Goal: Task Accomplishment & Management: Complete application form

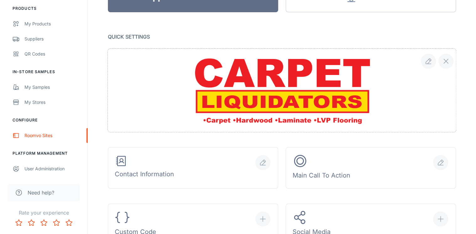
scroll to position [125, 0]
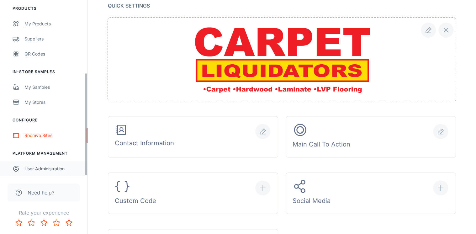
click at [38, 170] on div "User Administration" at bounding box center [52, 168] width 57 height 7
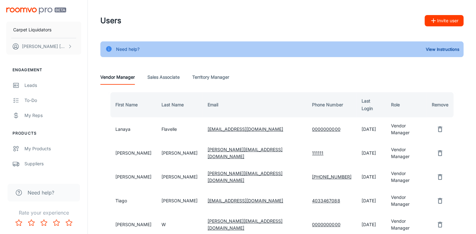
click at [441, 24] on button "Invite user" at bounding box center [444, 20] width 39 height 11
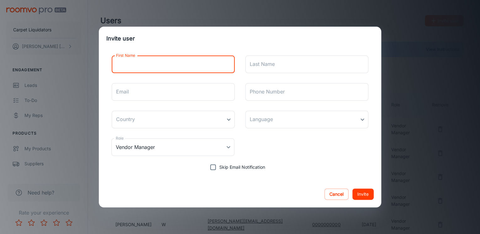
click at [136, 69] on input "First Name" at bounding box center [173, 65] width 123 height 18
type input "[PERSON_NAME]"
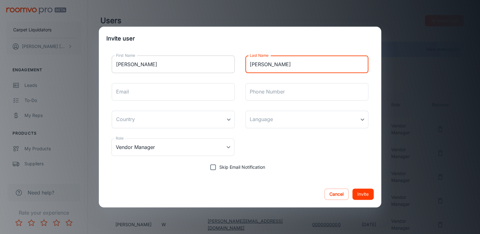
type input "[PERSON_NAME]"
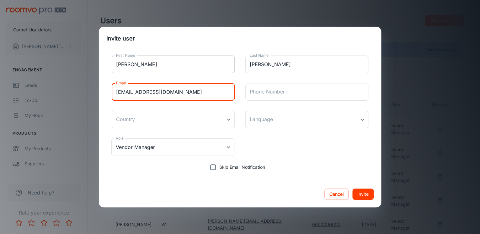
type input "[EMAIL_ADDRESS][DOMAIN_NAME]"
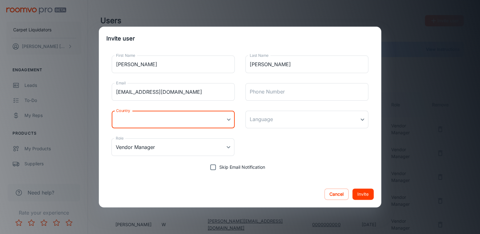
click at [222, 121] on body "Carpet Liquidators [PERSON_NAME] Engagement Leads To-do My Reps Products My Pro…" at bounding box center [240, 117] width 480 height 234
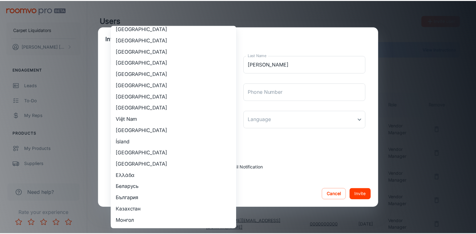
scroll to position [602, 0]
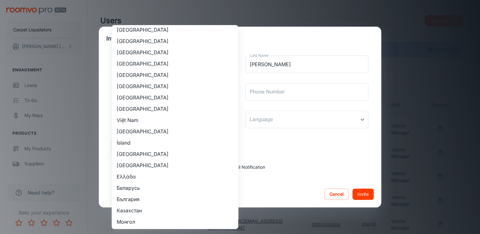
click at [136, 96] on li "[GEOGRAPHIC_DATA]" at bounding box center [175, 97] width 126 height 11
type input "[GEOGRAPHIC_DATA]"
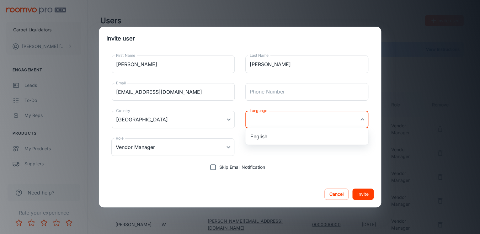
click at [265, 123] on body "Carpet Liquidators [PERSON_NAME] Engagement Leads To-do My Reps Products My Pro…" at bounding box center [240, 117] width 480 height 234
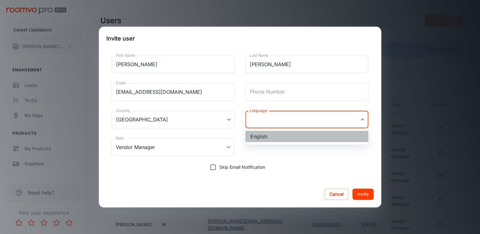
click at [268, 137] on li "English" at bounding box center [306, 136] width 123 height 11
type input "en-us"
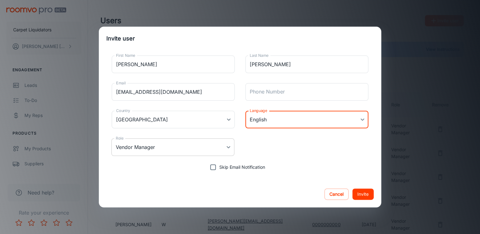
click at [216, 146] on body "Carpet Liquidators [PERSON_NAME] Engagement Leads To-do My Reps Products My Pro…" at bounding box center [240, 117] width 480 height 234
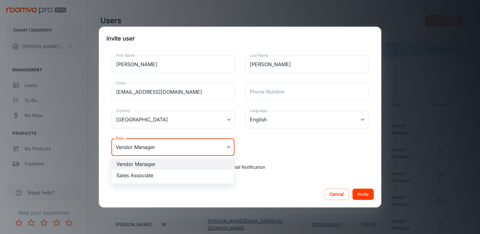
click at [216, 146] on div at bounding box center [240, 117] width 480 height 234
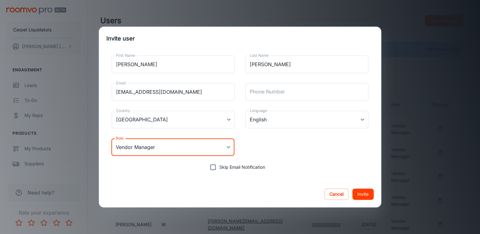
click at [362, 191] on button "Invite" at bounding box center [362, 194] width 21 height 11
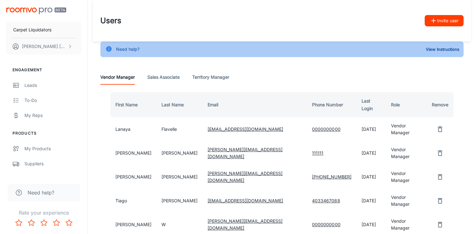
scroll to position [0, 0]
